Goal: Information Seeking & Learning: Learn about a topic

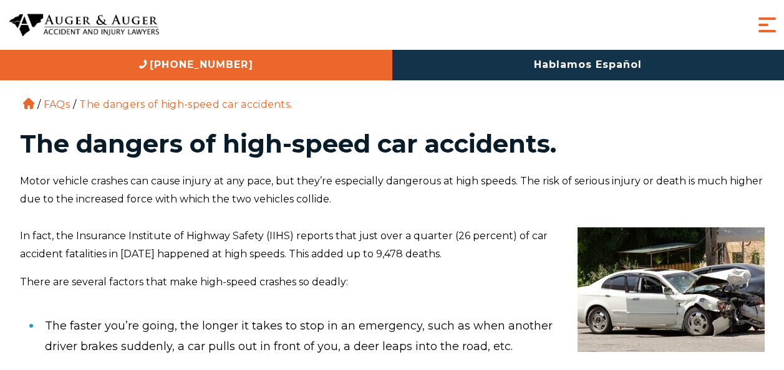
scroll to position [137, 0]
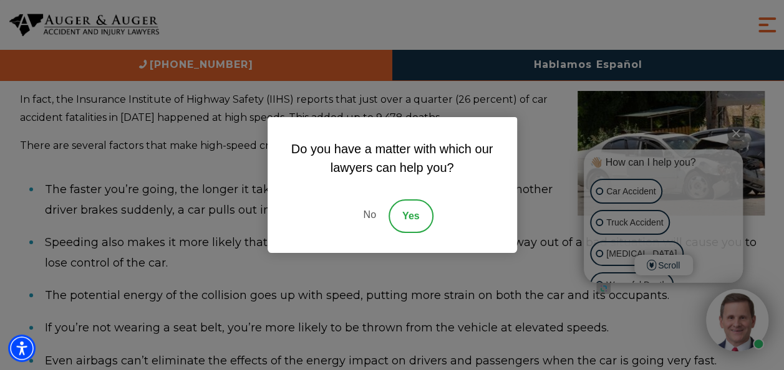
click at [369, 218] on link "No" at bounding box center [369, 217] width 37 height 34
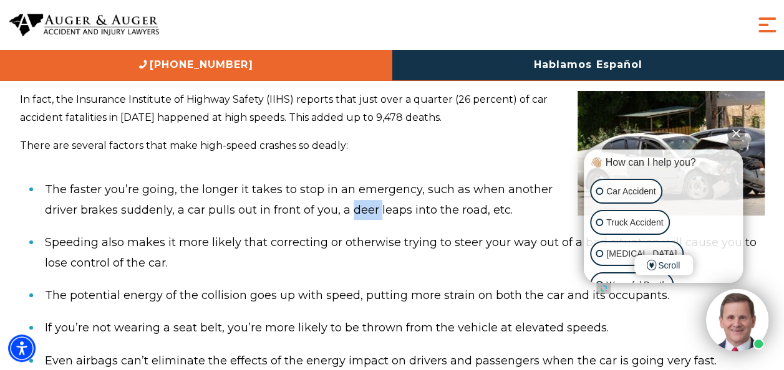
click at [369, 218] on li "The faster you’re going, the longer it takes to stop in an emergency, such as w…" at bounding box center [405, 199] width 720 height 53
click at [711, 44] on div "About Us Attorneys Herbert Auger Arlene Auger Hunter Gillespie Madison McLawhor…" at bounding box center [392, 25] width 784 height 50
click at [657, 128] on img at bounding box center [671, 153] width 187 height 125
click at [736, 132] on button "Close Intaker Chat Widget" at bounding box center [735, 132] width 17 height 17
